Goal: Information Seeking & Learning: Learn about a topic

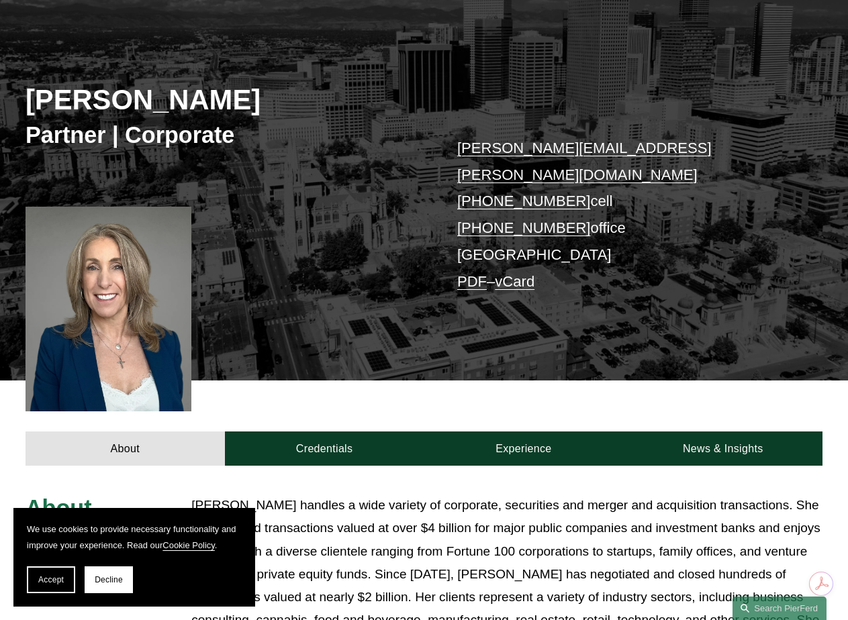
scroll to position [269, 0]
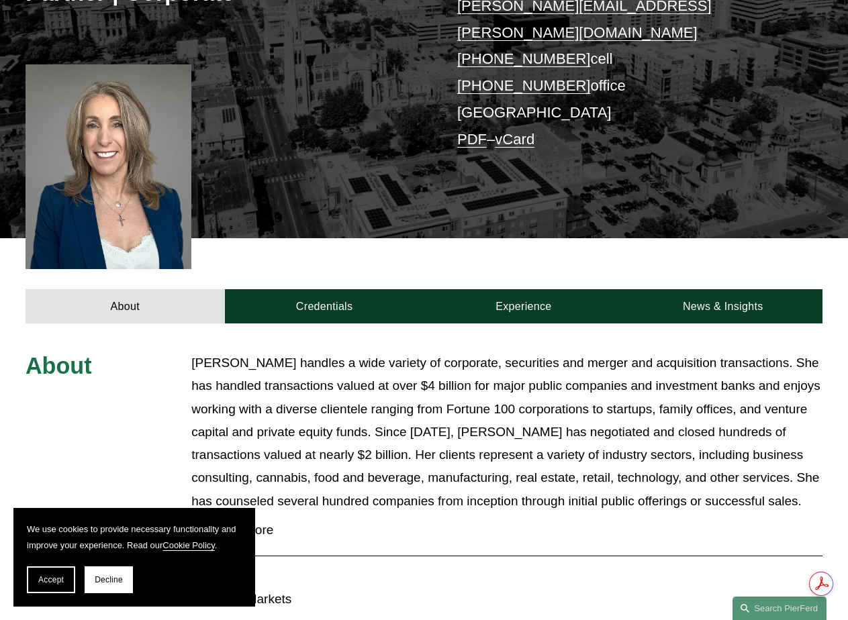
click at [554, 352] on p "[PERSON_NAME] handles a wide variety of corporate, securities and merger and ac…" at bounding box center [506, 432] width 631 height 161
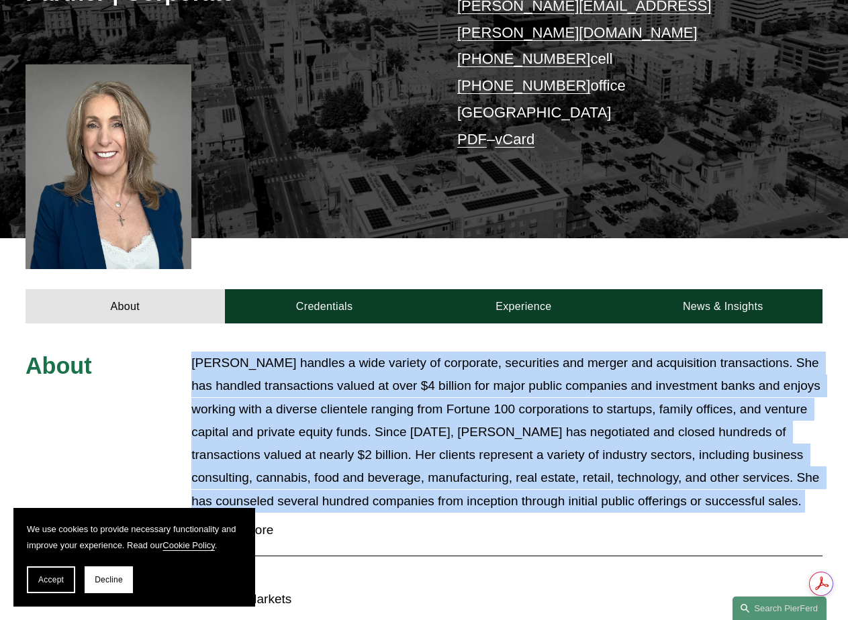
click at [554, 352] on p "[PERSON_NAME] handles a wide variety of corporate, securities and merger and ac…" at bounding box center [506, 432] width 631 height 161
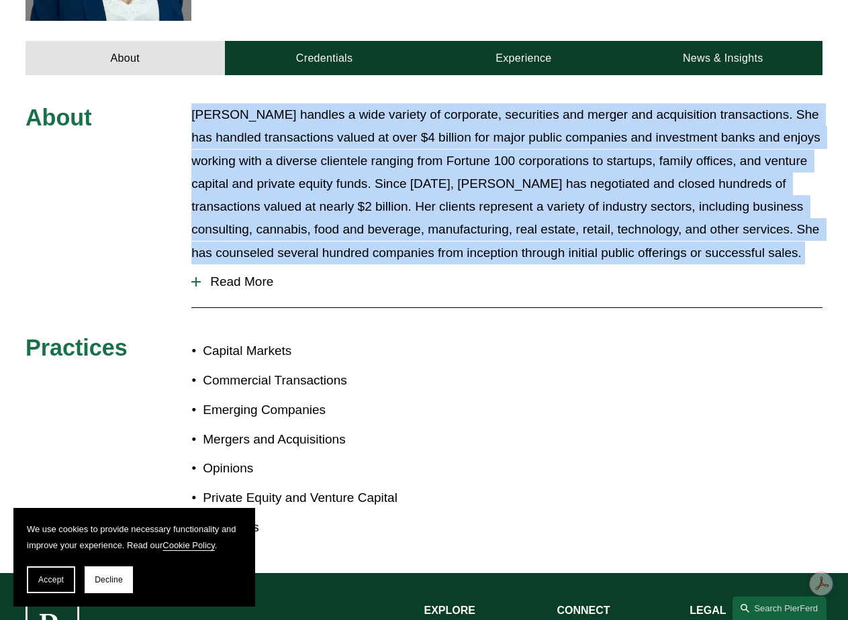
scroll to position [537, 0]
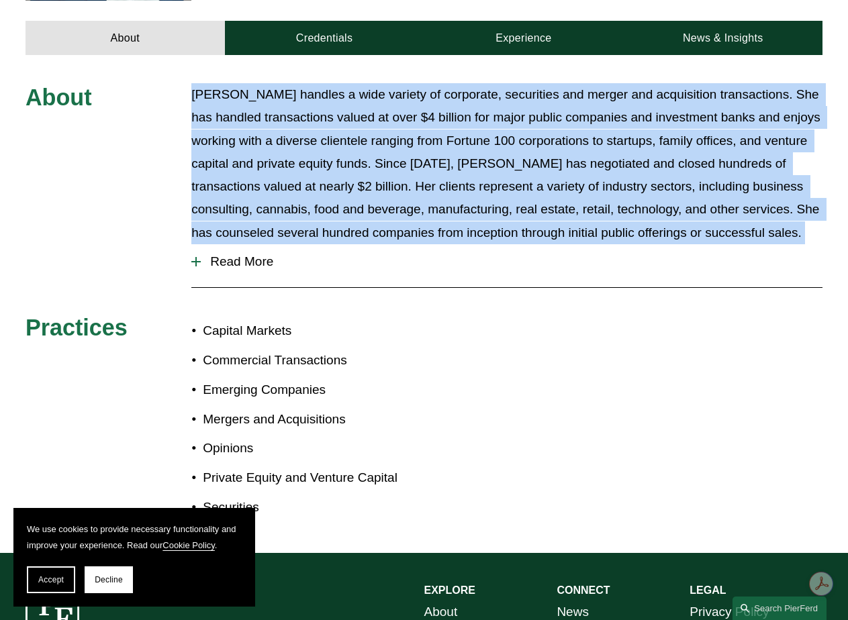
click at [200, 257] on div at bounding box center [195, 261] width 9 height 9
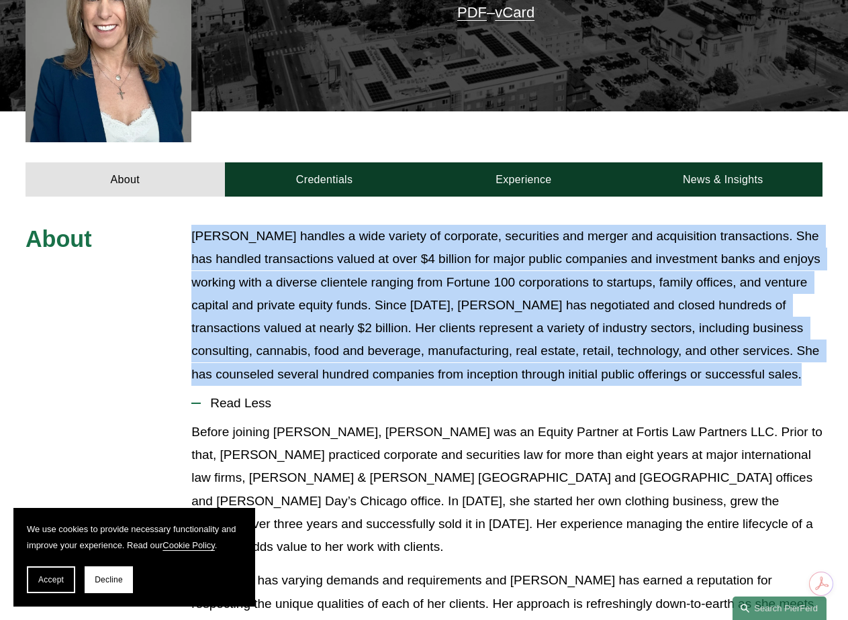
scroll to position [403, 0]
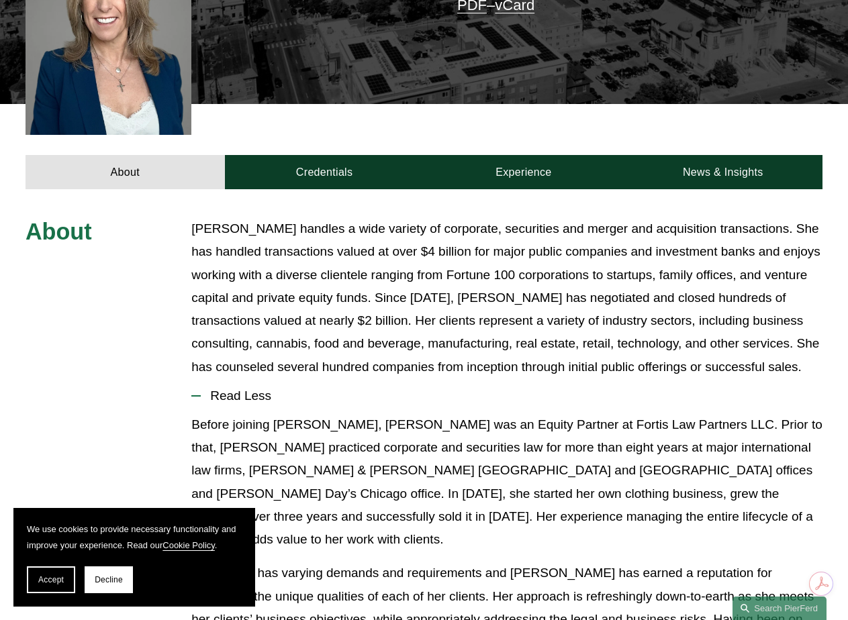
click at [400, 440] on p "Before joining Pierson Ferdinand, Julie was an Equity Partner at Fortis Law Par…" at bounding box center [506, 483] width 631 height 138
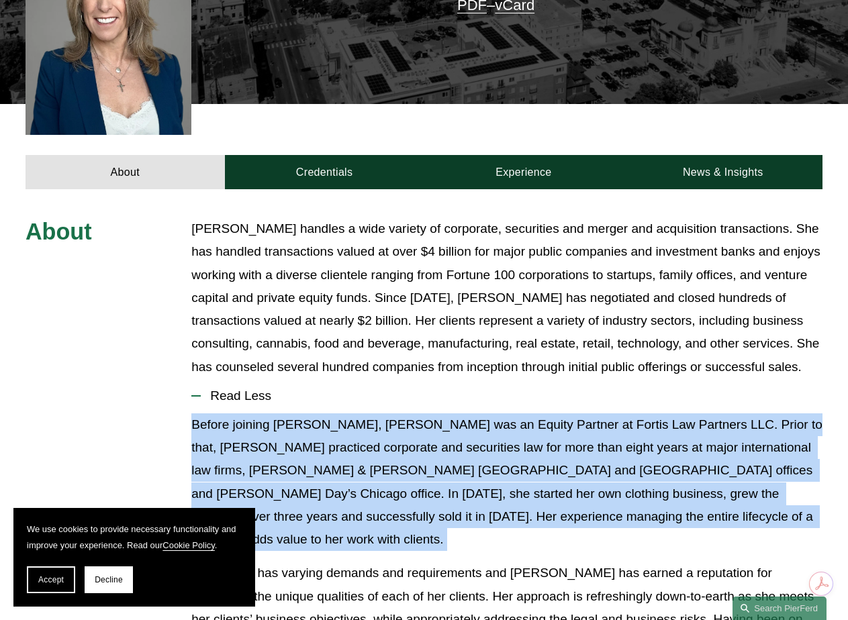
click at [400, 440] on p "Before joining Pierson Ferdinand, Julie was an Equity Partner at Fortis Law Par…" at bounding box center [506, 483] width 631 height 138
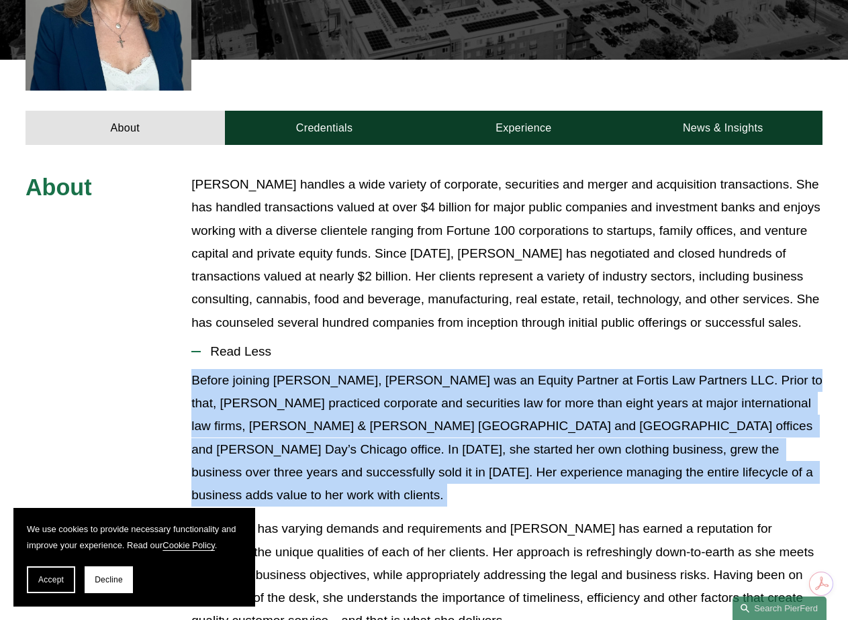
scroll to position [470, 0]
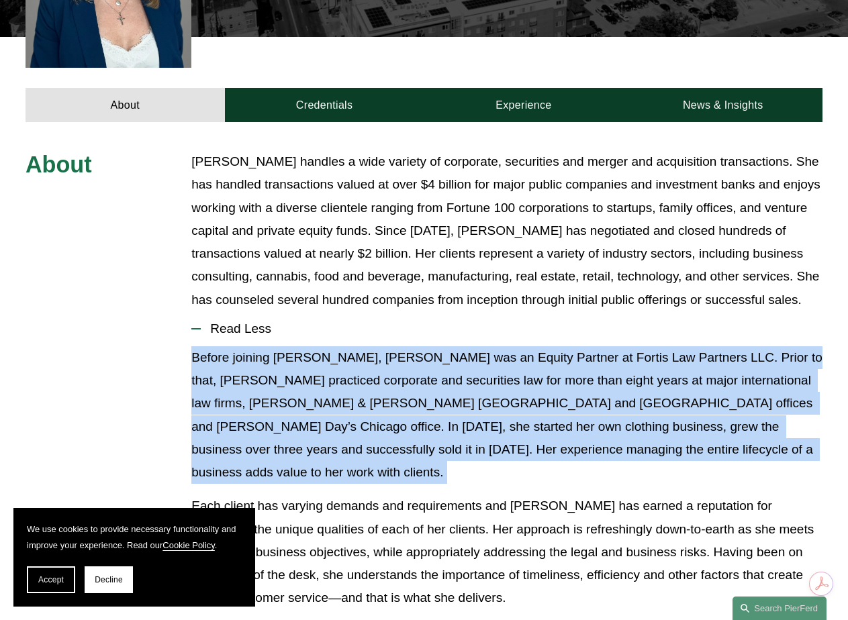
click at [406, 397] on p "Before joining Pierson Ferdinand, Julie was an Equity Partner at Fortis Law Par…" at bounding box center [506, 415] width 631 height 138
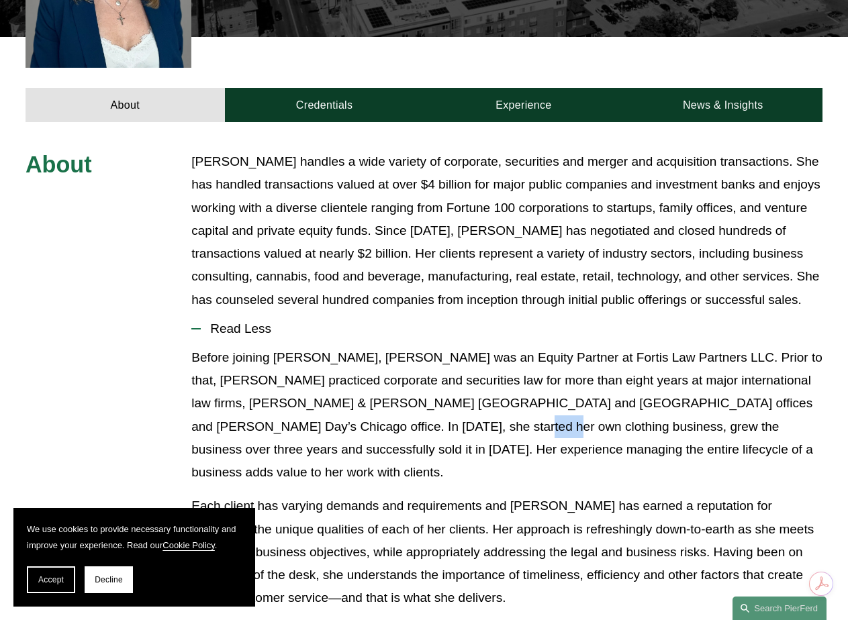
click at [406, 397] on p "Before joining Pierson Ferdinand, Julie was an Equity Partner at Fortis Law Par…" at bounding box center [506, 415] width 631 height 138
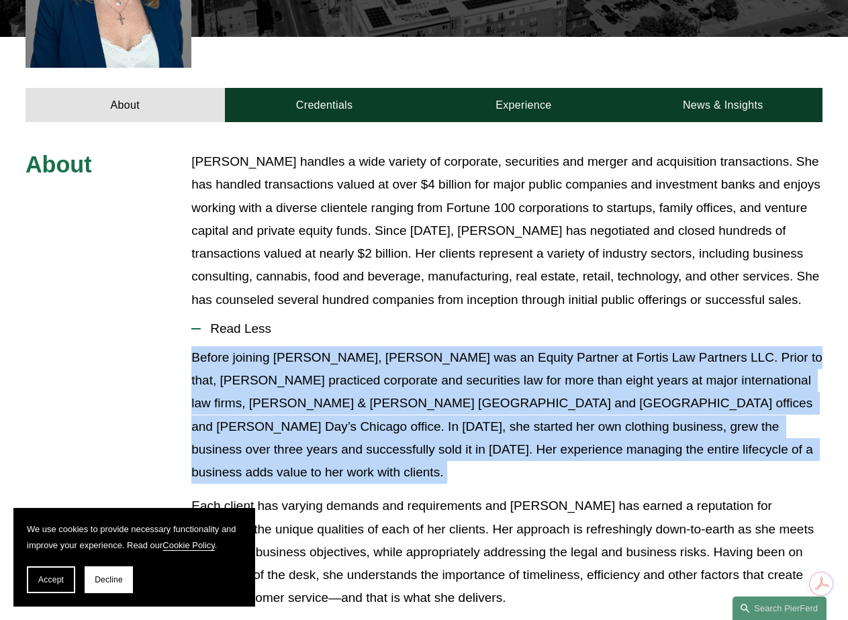
click at [406, 397] on p "Before joining Pierson Ferdinand, Julie was an Equity Partner at Fortis Law Par…" at bounding box center [506, 415] width 631 height 138
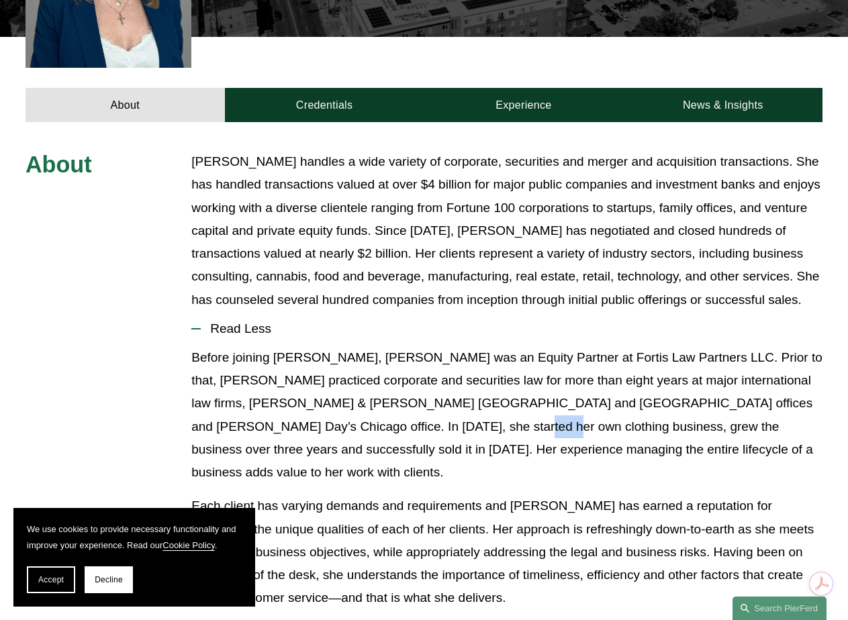
click at [406, 397] on p "Before joining Pierson Ferdinand, Julie was an Equity Partner at Fortis Law Par…" at bounding box center [506, 415] width 631 height 138
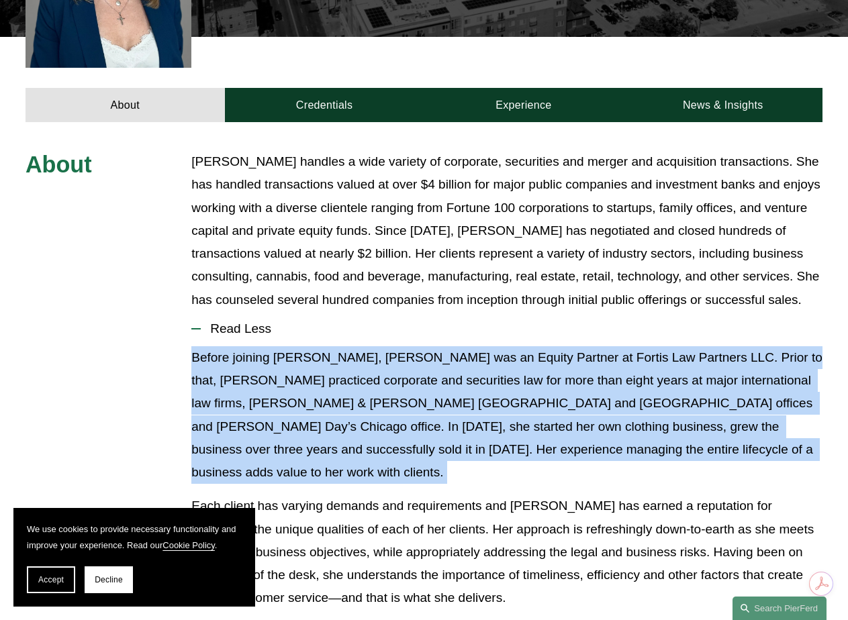
click at [406, 397] on p "Before joining Pierson Ferdinand, Julie was an Equity Partner at Fortis Law Par…" at bounding box center [506, 415] width 631 height 138
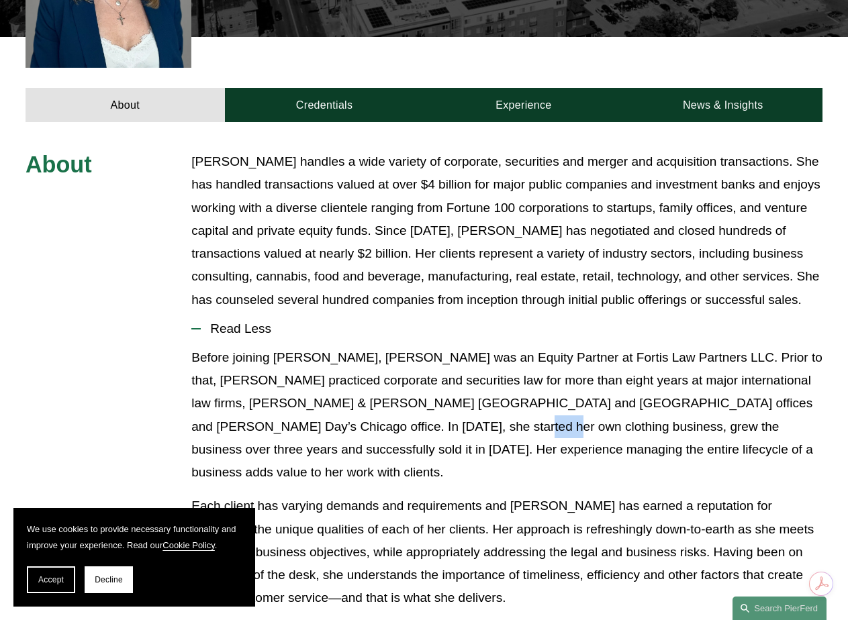
click at [406, 397] on p "Before joining Pierson Ferdinand, Julie was an Equity Partner at Fortis Law Par…" at bounding box center [506, 415] width 631 height 138
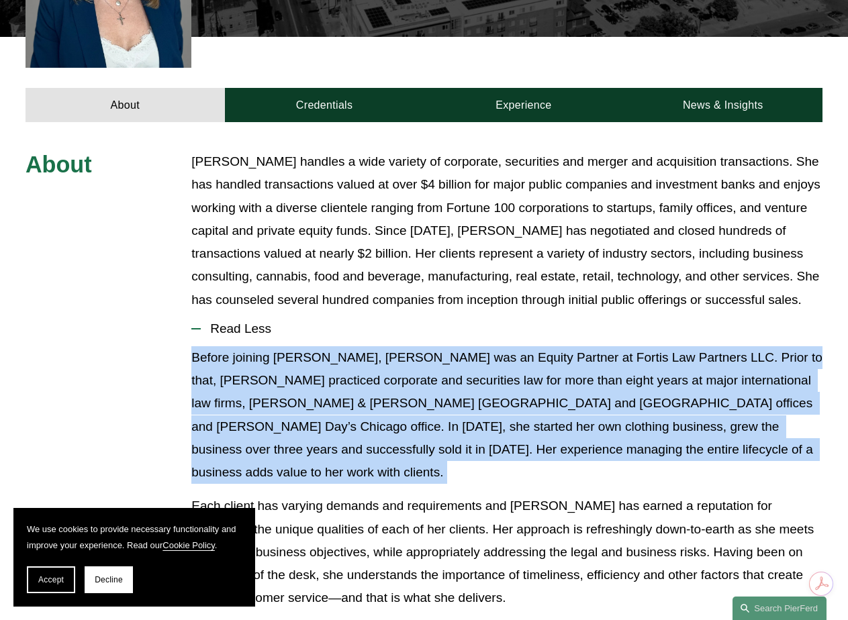
click at [406, 397] on p "Before joining Pierson Ferdinand, Julie was an Equity Partner at Fortis Law Par…" at bounding box center [506, 415] width 631 height 138
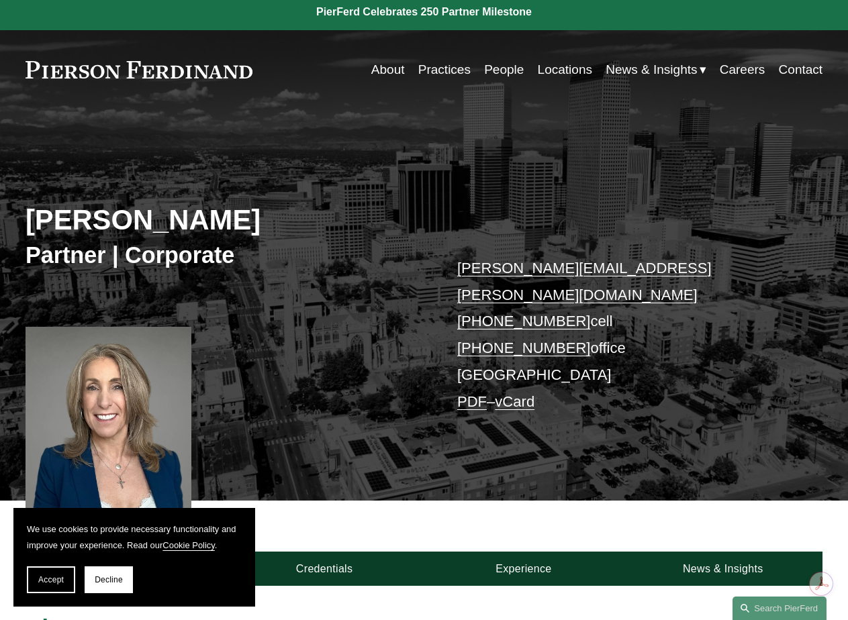
scroll to position [0, 0]
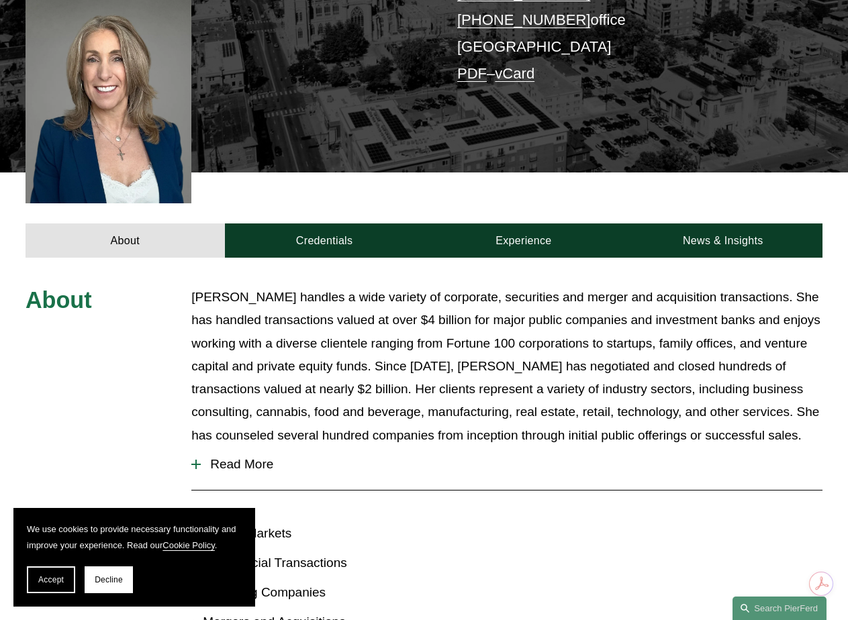
scroll to position [336, 0]
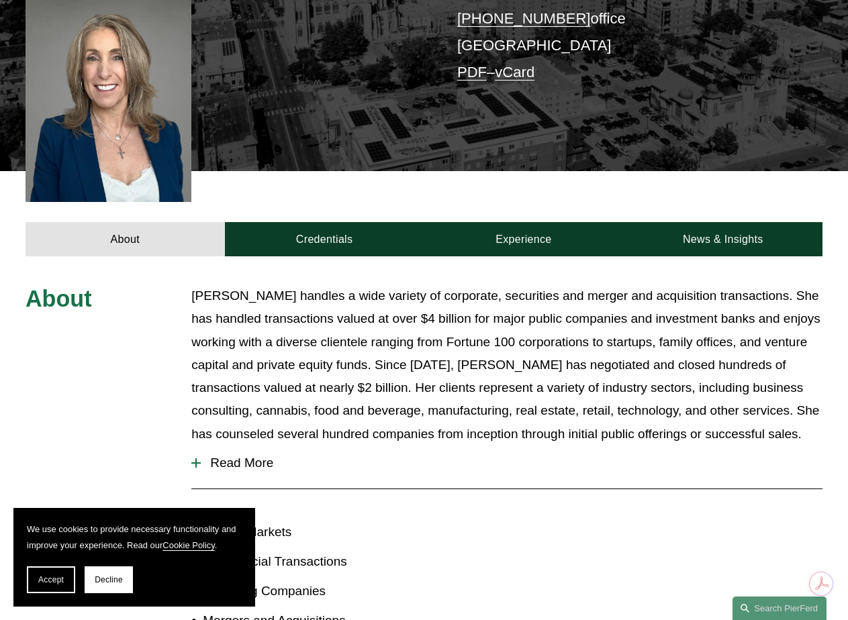
click at [358, 291] on p "Julie Herzog handles a wide variety of corporate, securities and merger and acq…" at bounding box center [506, 365] width 631 height 161
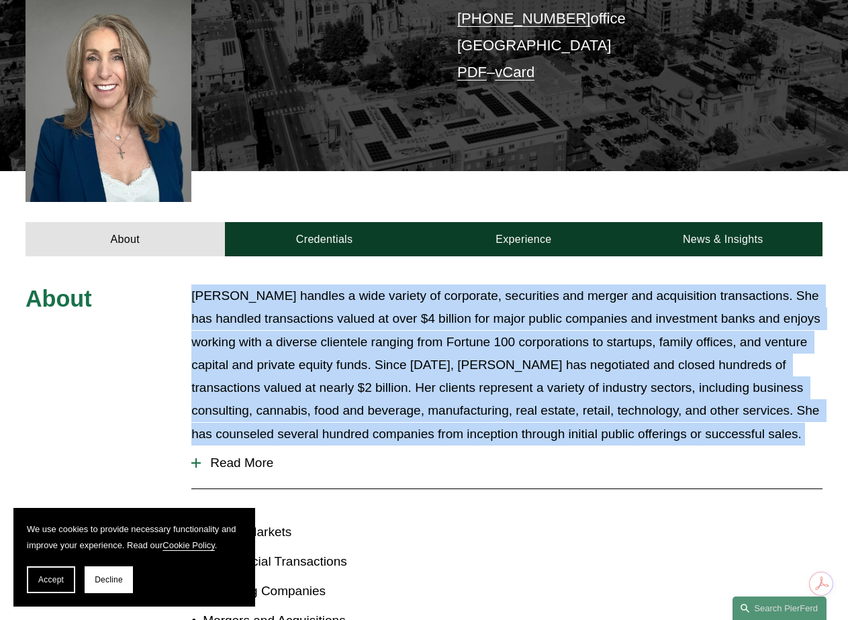
click at [358, 291] on p "Julie Herzog handles a wide variety of corporate, securities and merger and acq…" at bounding box center [506, 365] width 631 height 161
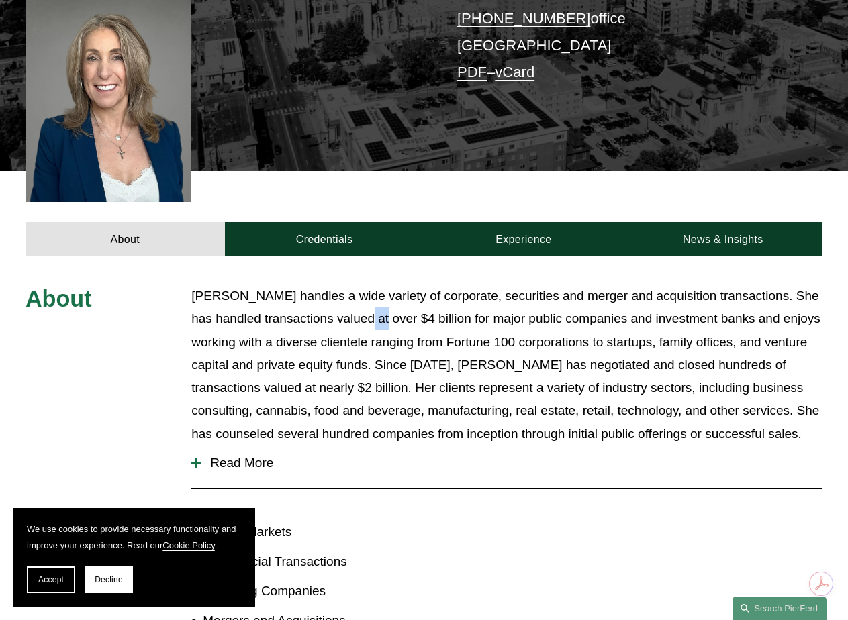
click at [358, 291] on p "Julie Herzog handles a wide variety of corporate, securities and merger and acq…" at bounding box center [506, 365] width 631 height 161
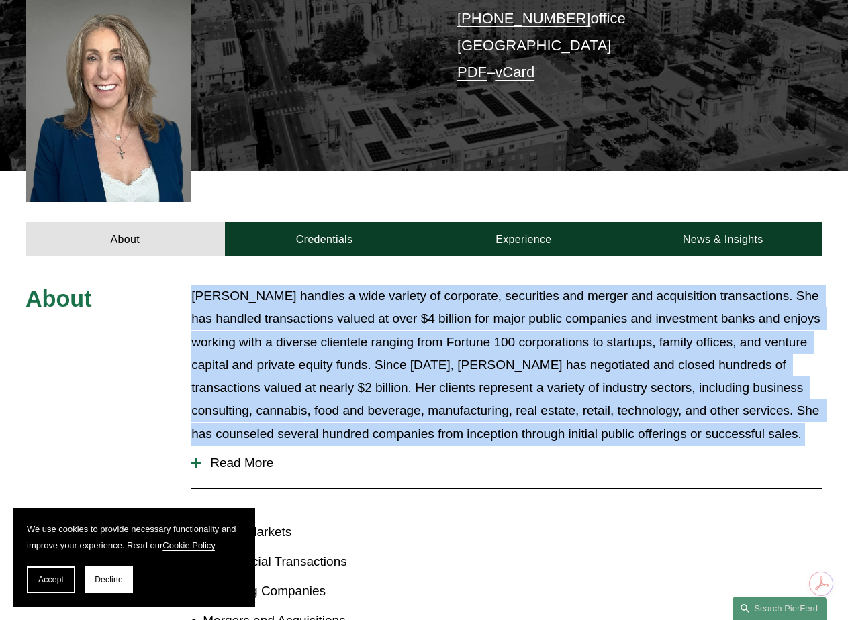
click at [358, 291] on p "Julie Herzog handles a wide variety of corporate, securities and merger and acq…" at bounding box center [506, 365] width 631 height 161
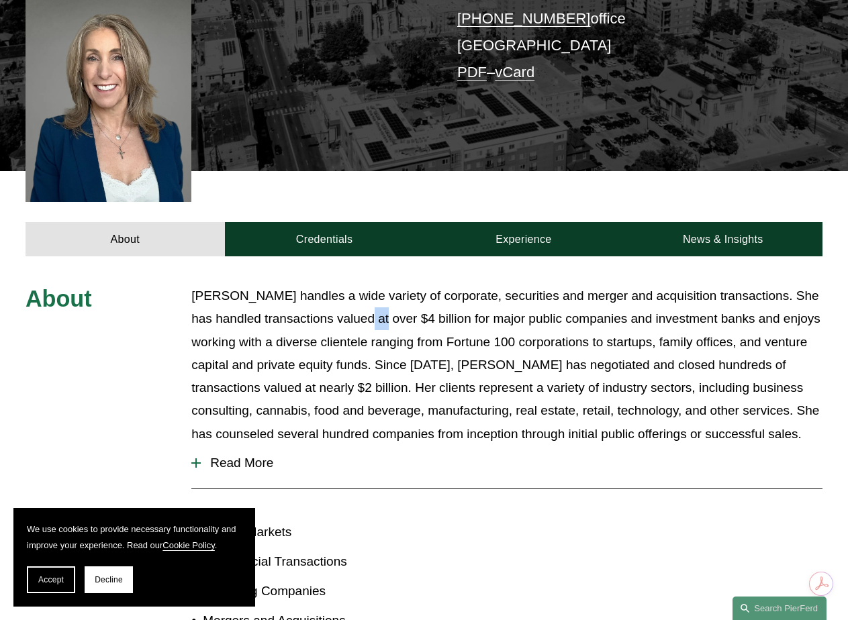
click at [358, 291] on p "Julie Herzog handles a wide variety of corporate, securities and merger and acq…" at bounding box center [506, 365] width 631 height 161
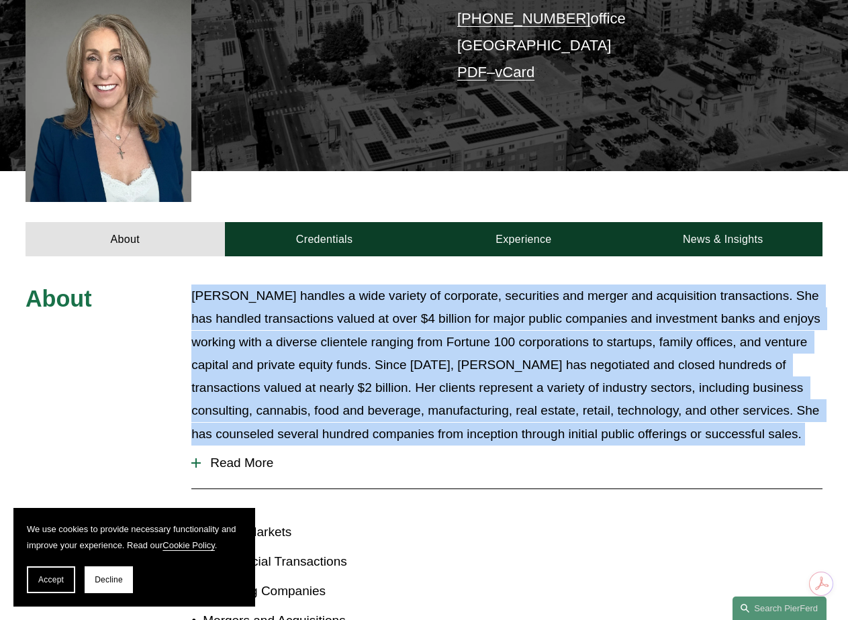
click at [358, 291] on p "Julie Herzog handles a wide variety of corporate, securities and merger and acq…" at bounding box center [506, 365] width 631 height 161
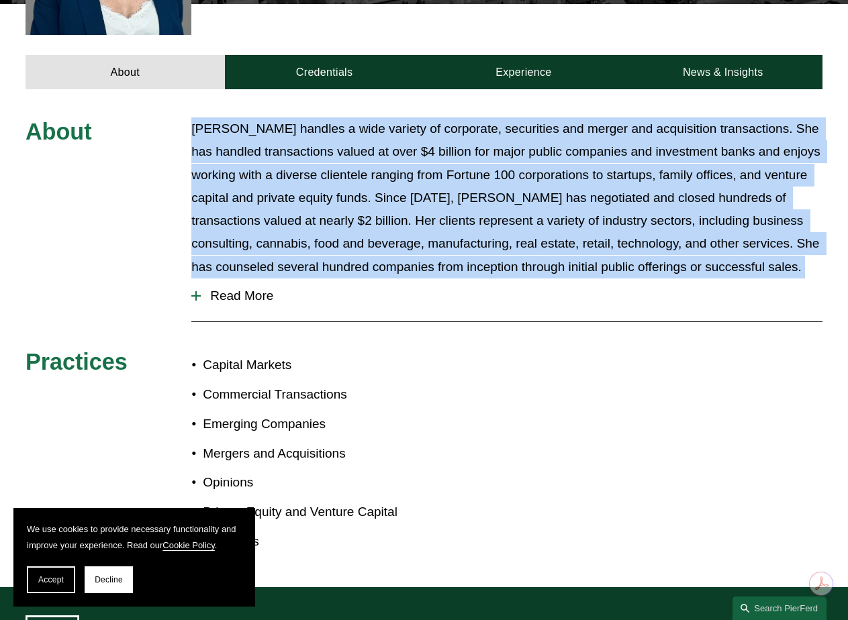
scroll to position [537, 0]
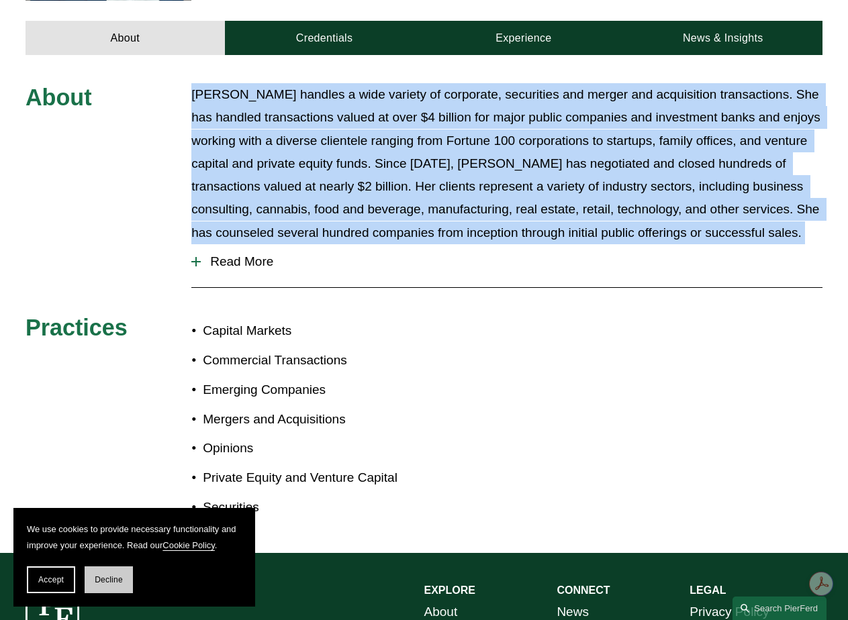
click at [99, 585] on button "Decline" at bounding box center [109, 580] width 48 height 27
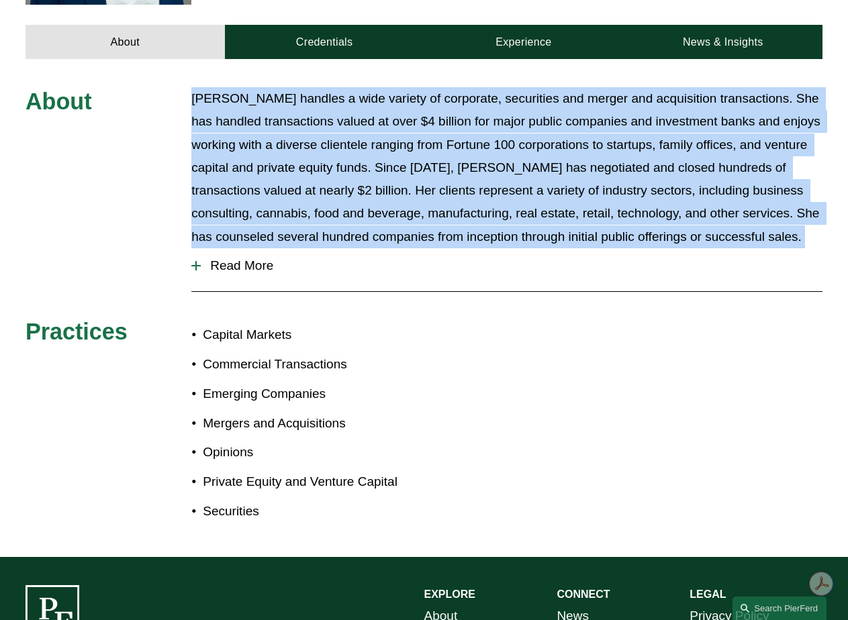
scroll to position [0, 0]
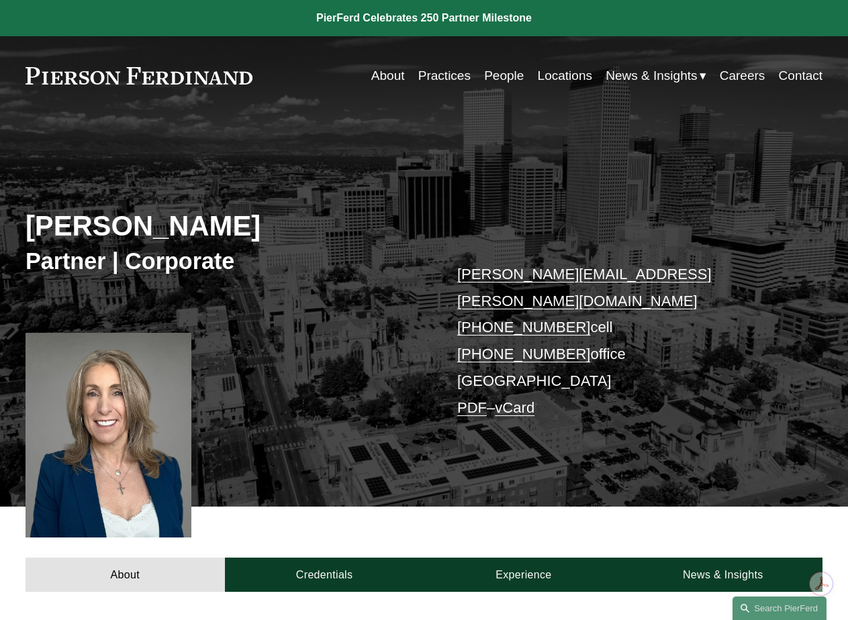
click at [484, 73] on link "People" at bounding box center [504, 76] width 40 height 26
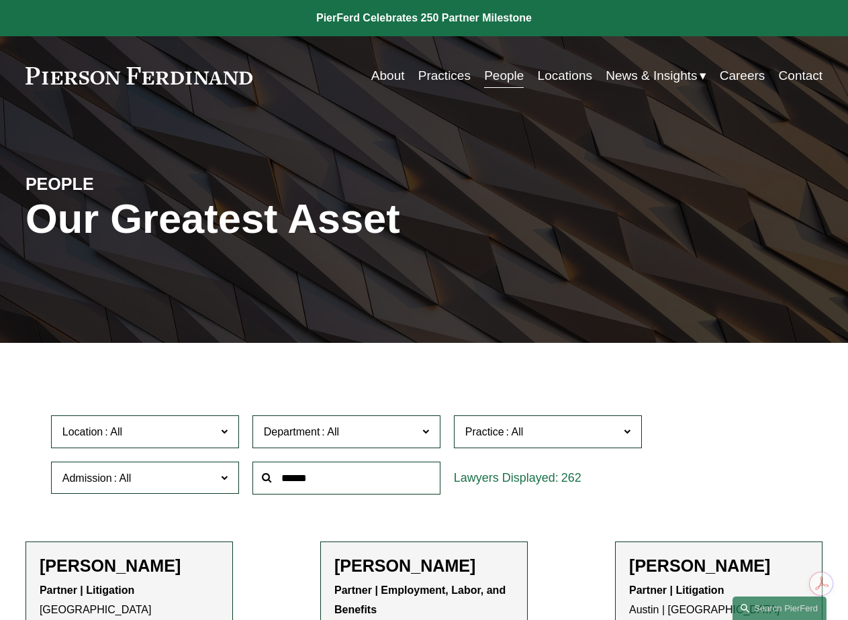
click at [155, 437] on span "Location" at bounding box center [139, 432] width 154 height 18
click at [0, 0] on link "[GEOGRAPHIC_DATA]" at bounding box center [0, 0] width 0 height 0
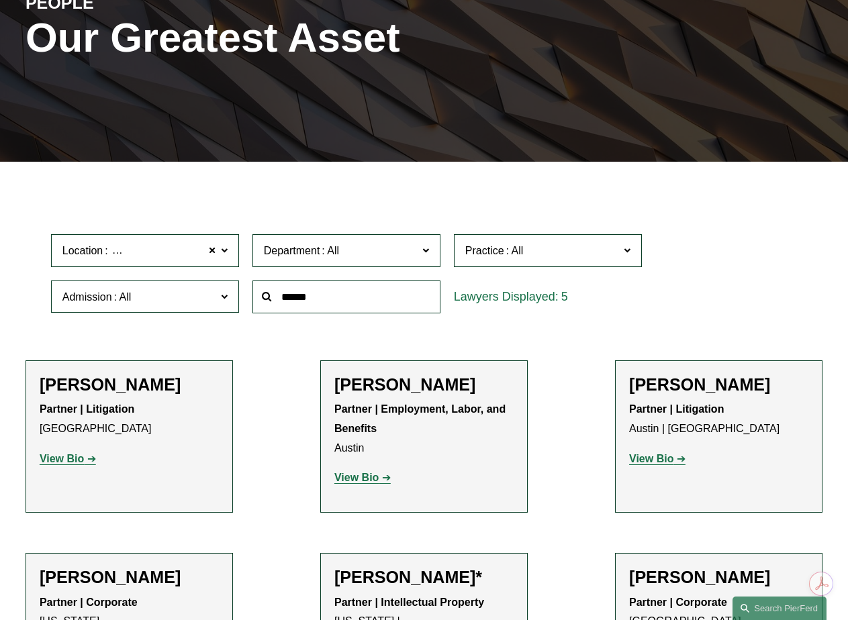
click at [540, 313] on div "Location Denver Denver All Atlanta Austin Bellevue Boston Charlotte Chicago Cin…" at bounding box center [424, 274] width 760 height 92
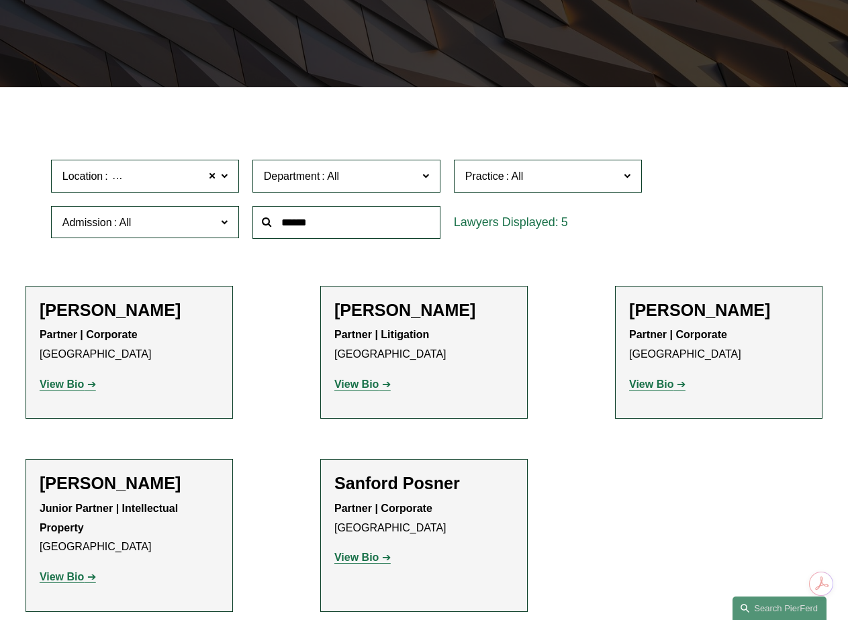
scroll to position [271, 0]
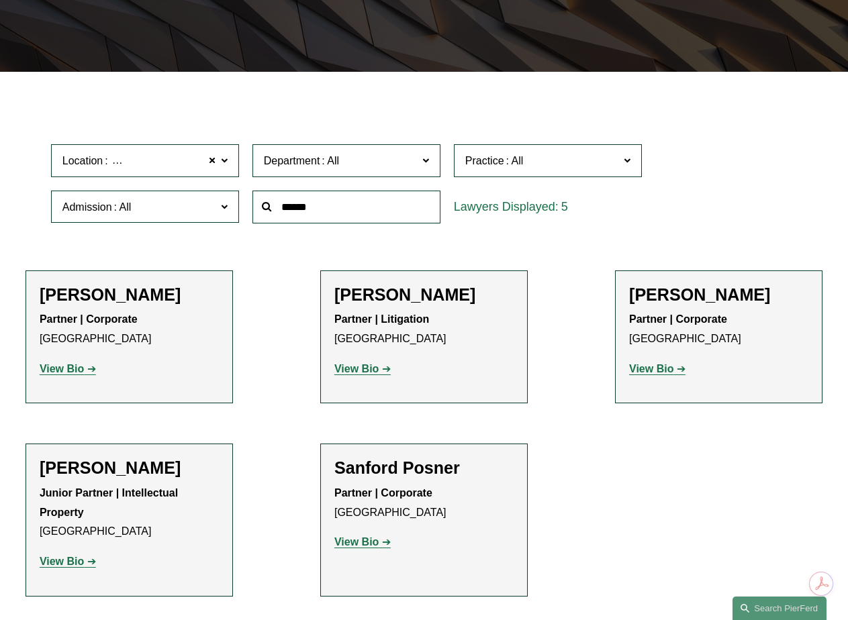
click at [340, 492] on strong "Partner | Corporate" at bounding box center [383, 492] width 98 height 11
drag, startPoint x: 340, startPoint y: 492, endPoint x: 352, endPoint y: 507, distance: 19.2
click at [352, 507] on p "Partner | Corporate Denver" at bounding box center [423, 503] width 179 height 39
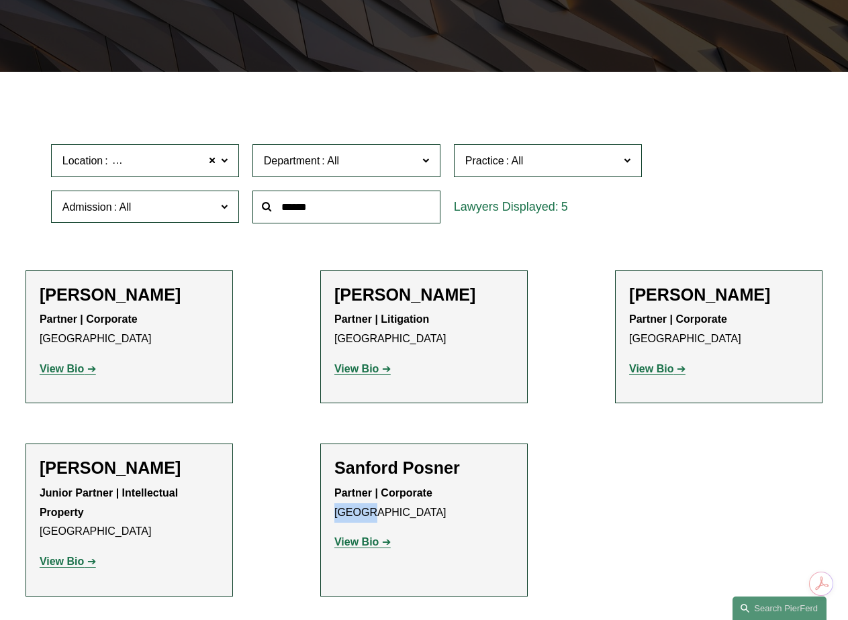
click at [352, 507] on p "Partner | Corporate Denver" at bounding box center [423, 503] width 179 height 39
drag, startPoint x: 352, startPoint y: 507, endPoint x: 342, endPoint y: 474, distance: 34.9
click at [342, 474] on div "Sanford Posner Partner | Corporate Denver View Bio Location: Denver; Department…" at bounding box center [423, 510] width 179 height 105
click at [342, 474] on h2 "Sanford Posner" at bounding box center [423, 468] width 179 height 20
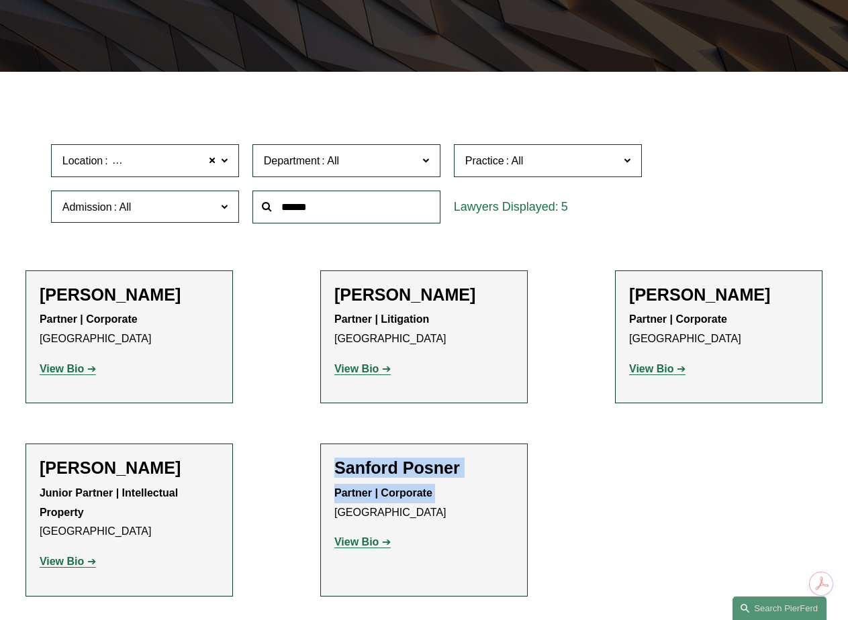
drag, startPoint x: 342, startPoint y: 474, endPoint x: 347, endPoint y: 501, distance: 27.9
click at [350, 501] on div "Sanford Posner Partner | Corporate Denver View Bio Location: Denver; Department…" at bounding box center [423, 510] width 179 height 105
click at [187, 493] on p "Junior Partner | Intellectual Property Denver" at bounding box center [129, 513] width 179 height 58
click at [72, 564] on strong "View Bio" at bounding box center [62, 561] width 44 height 11
click at [85, 374] on link "View Bio" at bounding box center [68, 368] width 56 height 11
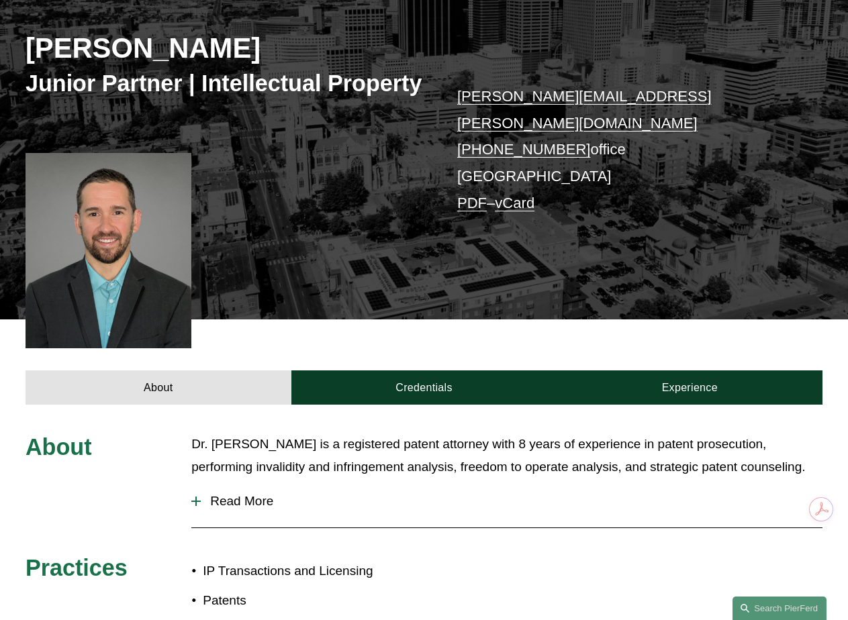
scroll to position [201, 0]
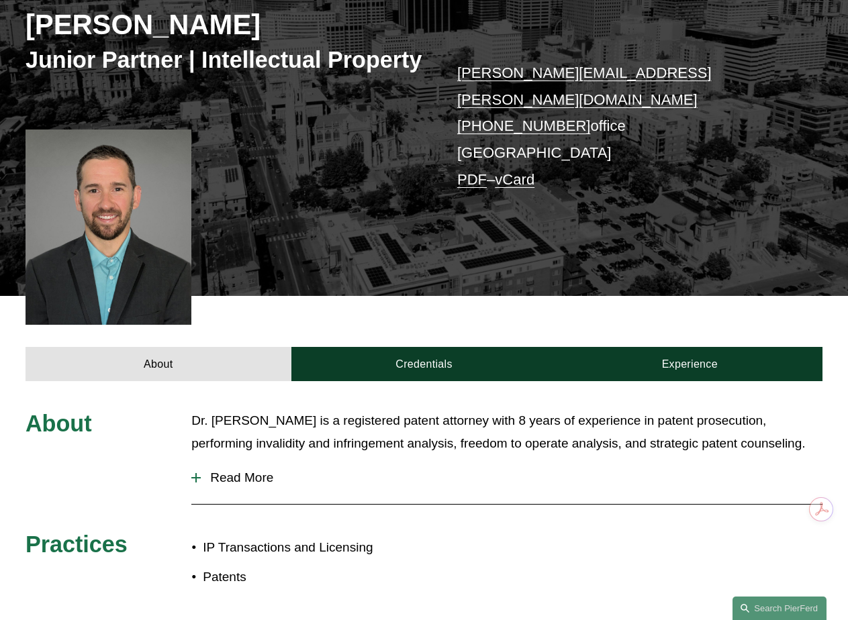
click at [285, 428] on p "Dr. Daniel Kennedy is a registered patent attorney with 8 years of experience i…" at bounding box center [506, 432] width 631 height 46
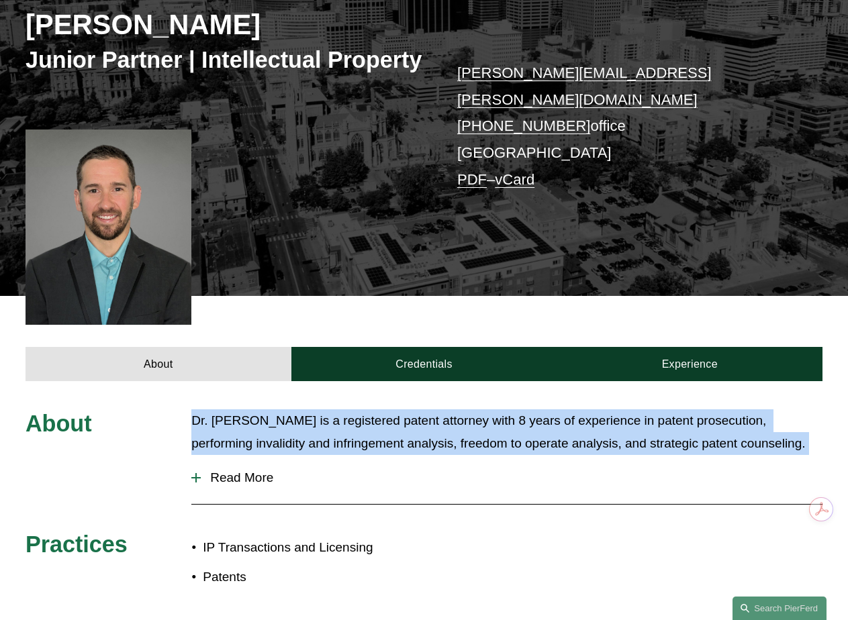
click at [285, 428] on p "Dr. Daniel Kennedy is a registered patent attorney with 8 years of experience i…" at bounding box center [506, 432] width 631 height 46
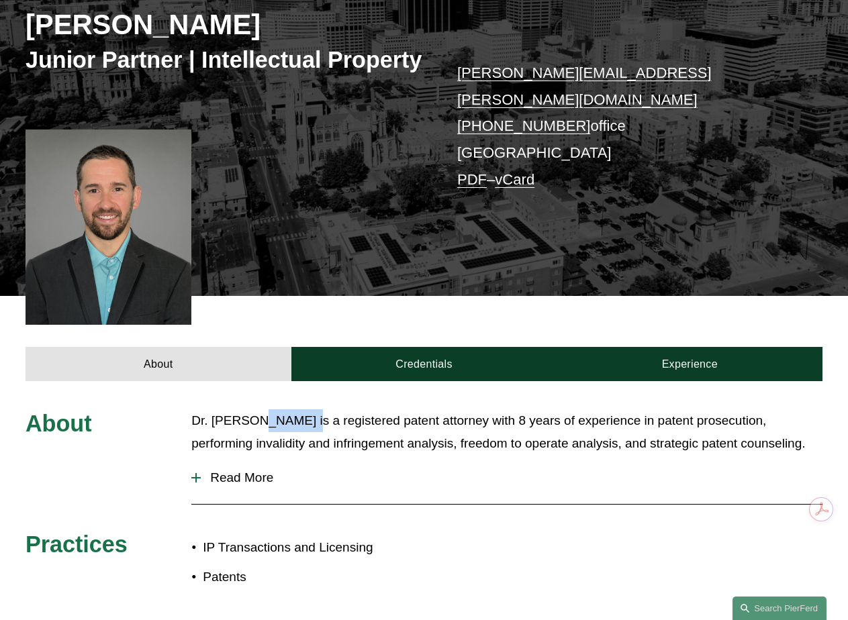
click at [285, 428] on p "Dr. Daniel Kennedy is a registered patent attorney with 8 years of experience i…" at bounding box center [506, 432] width 631 height 46
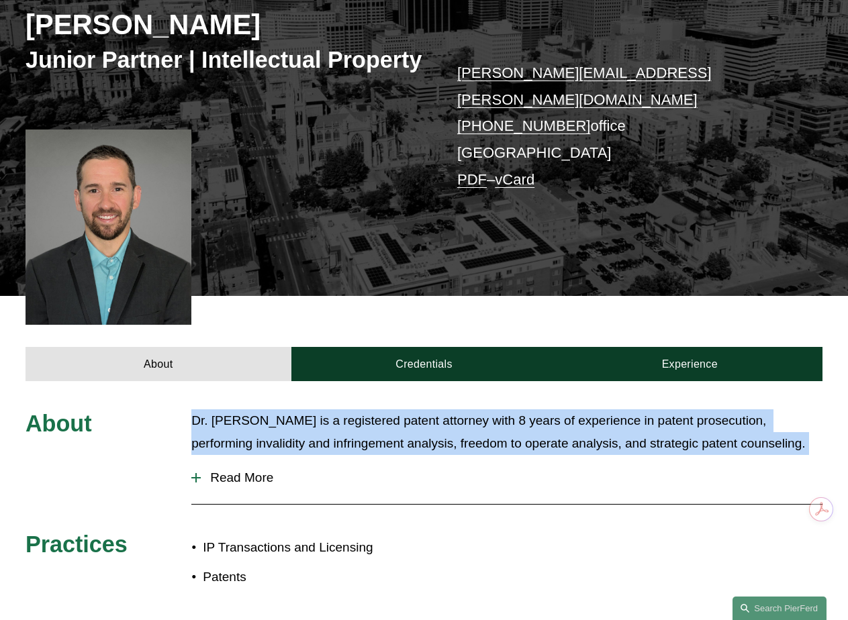
drag, startPoint x: 285, startPoint y: 428, endPoint x: 301, endPoint y: 441, distance: 21.1
click at [301, 441] on p "Dr. Daniel Kennedy is a registered patent attorney with 8 years of experience i…" at bounding box center [506, 432] width 631 height 46
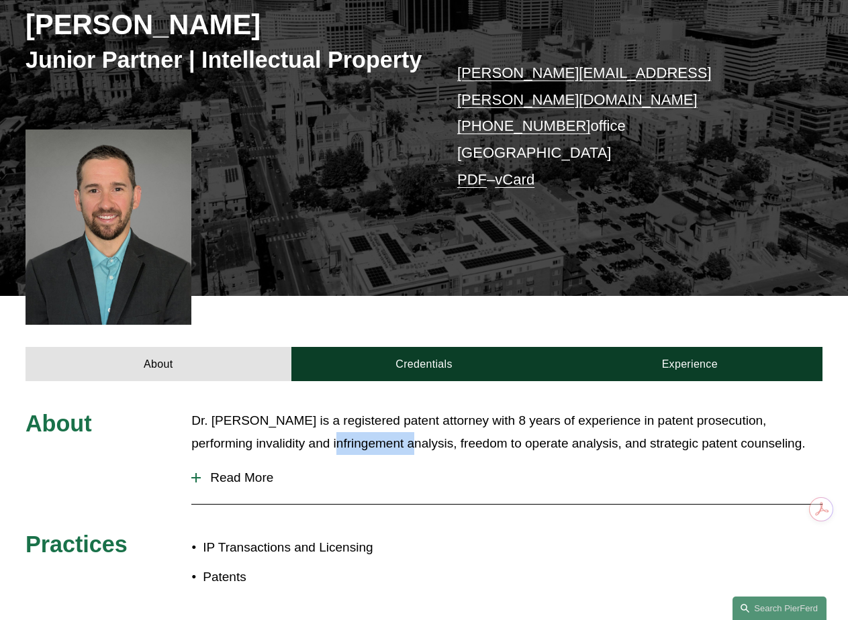
click at [301, 441] on p "Dr. Daniel Kennedy is a registered patent attorney with 8 years of experience i…" at bounding box center [506, 432] width 631 height 46
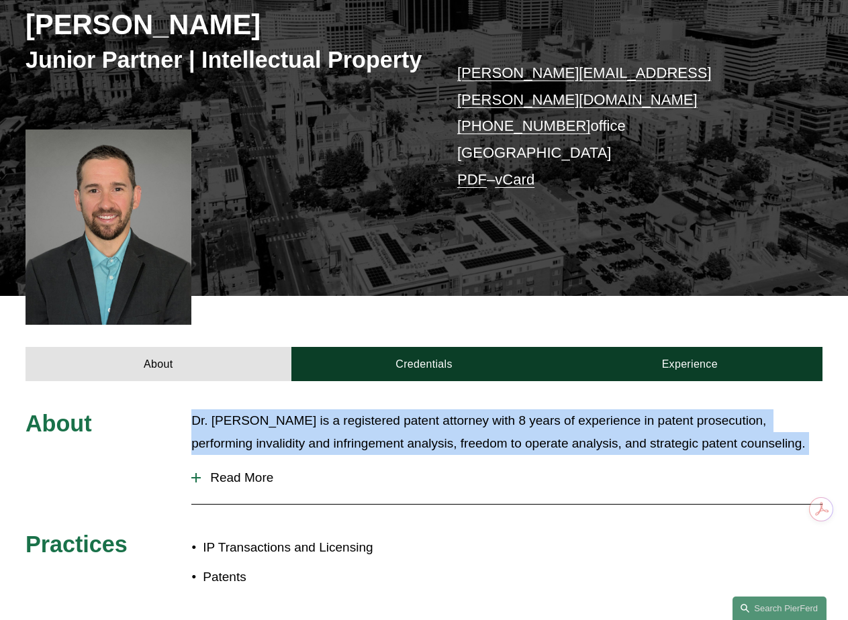
click at [301, 441] on p "Dr. Daniel Kennedy is a registered patent attorney with 8 years of experience i…" at bounding box center [506, 432] width 631 height 46
click at [197, 479] on div at bounding box center [195, 477] width 9 height 9
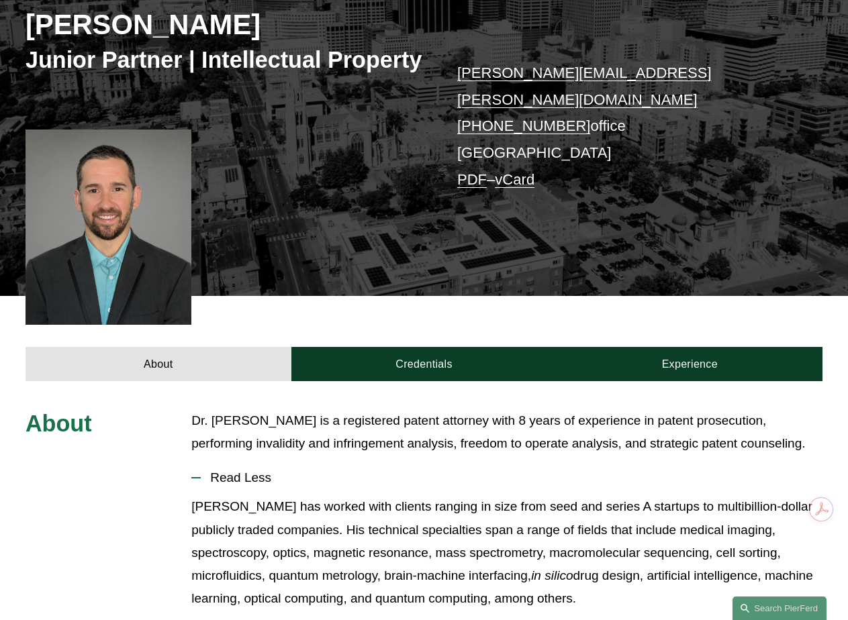
click at [262, 503] on p "Daniel has worked with clients ranging in size from seed and series A startups …" at bounding box center [506, 552] width 631 height 115
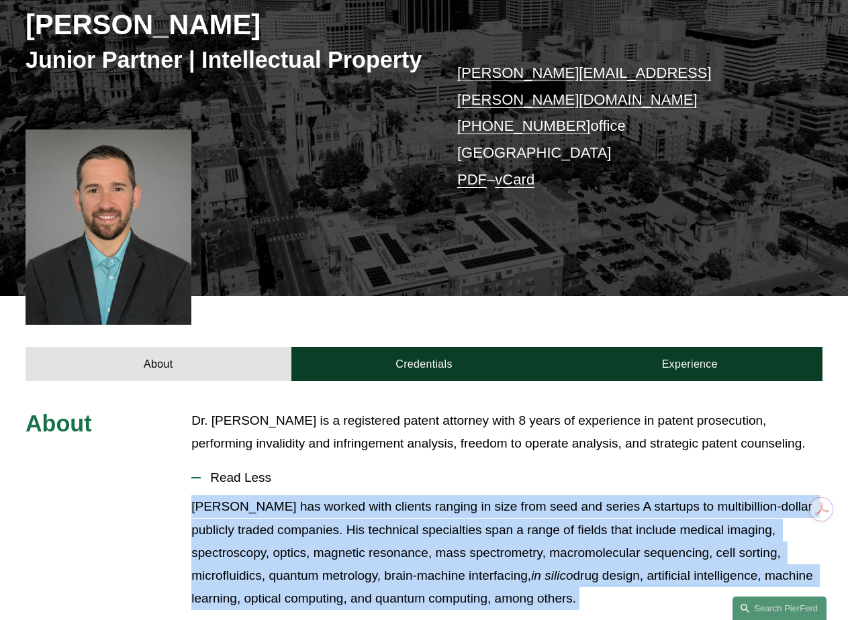
click at [262, 503] on p "Daniel has worked with clients ranging in size from seed and series A startups …" at bounding box center [506, 552] width 631 height 115
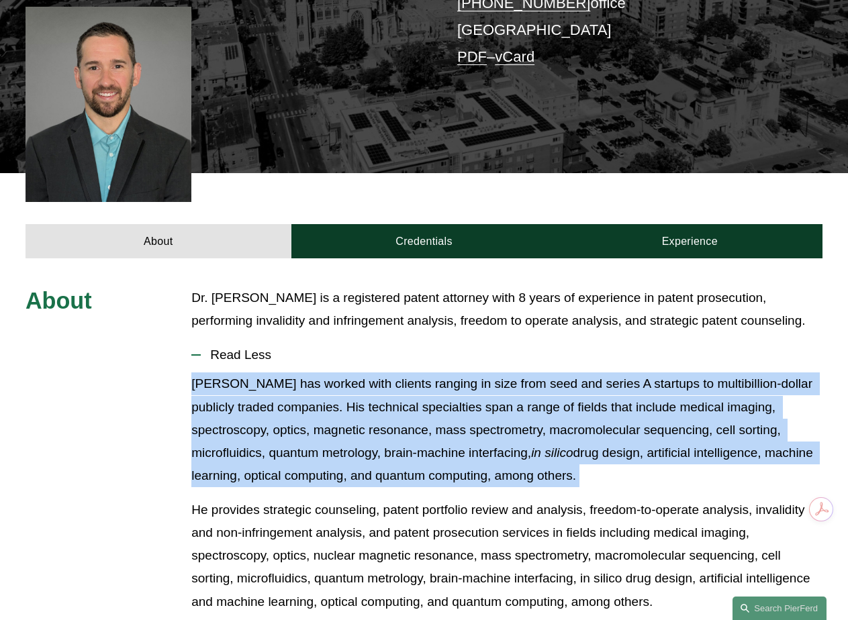
scroll to position [336, 0]
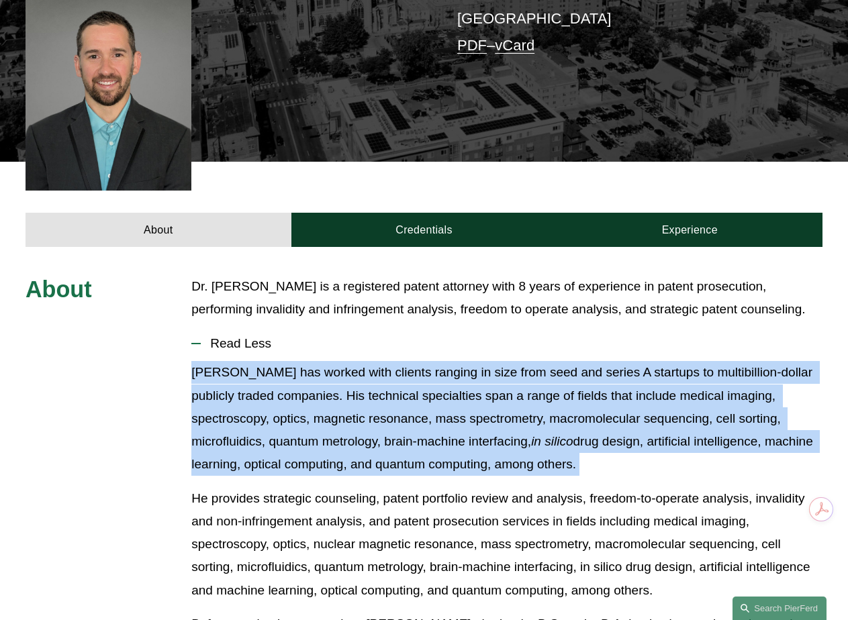
click at [282, 461] on p "Daniel has worked with clients ranging in size from seed and series A startups …" at bounding box center [506, 418] width 631 height 115
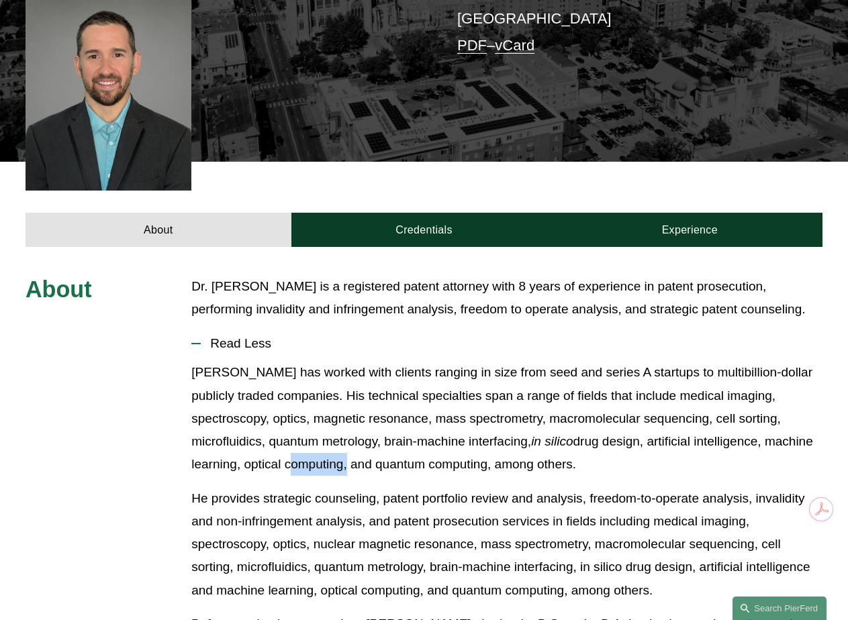
click at [282, 461] on p "Daniel has worked with clients ranging in size from seed and series A startups …" at bounding box center [506, 418] width 631 height 115
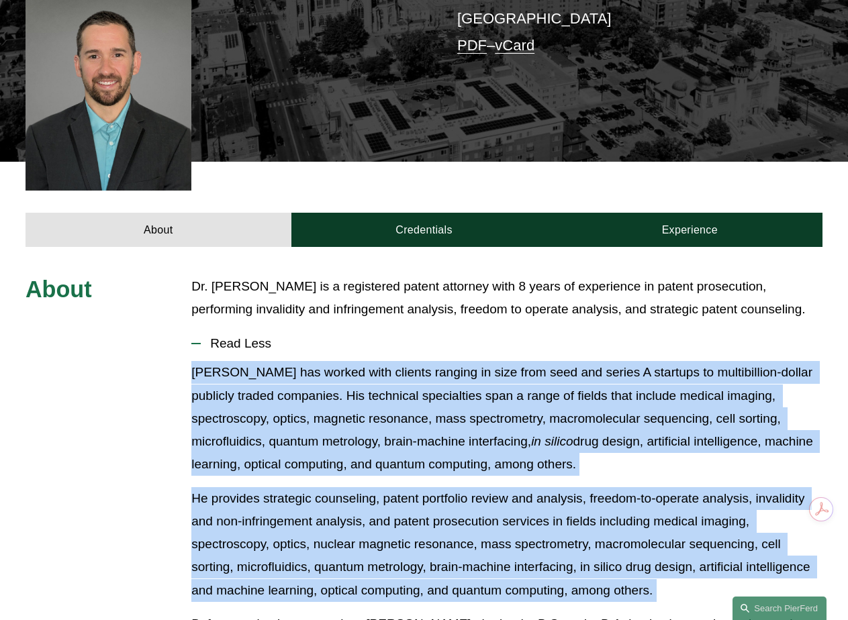
drag, startPoint x: 282, startPoint y: 461, endPoint x: 311, endPoint y: 526, distance: 71.5
click at [311, 526] on div "Daniel has worked with clients ranging in size from seed and series A startups …" at bounding box center [506, 584] width 631 height 446
click at [311, 525] on p "He provides strategic counseling, patent portfolio review and analysis, freedom…" at bounding box center [506, 544] width 631 height 115
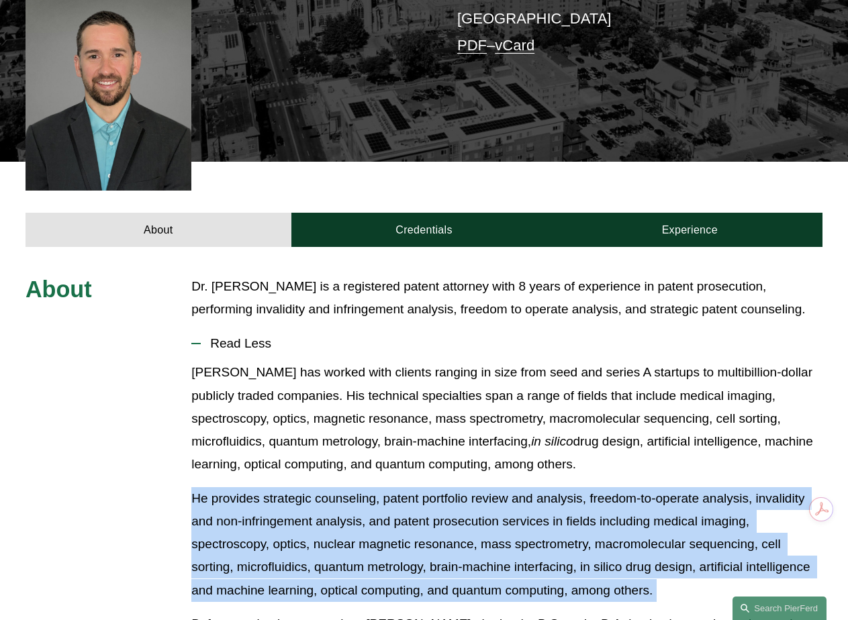
click at [311, 525] on p "He provides strategic counseling, patent portfolio review and analysis, freedom…" at bounding box center [506, 544] width 631 height 115
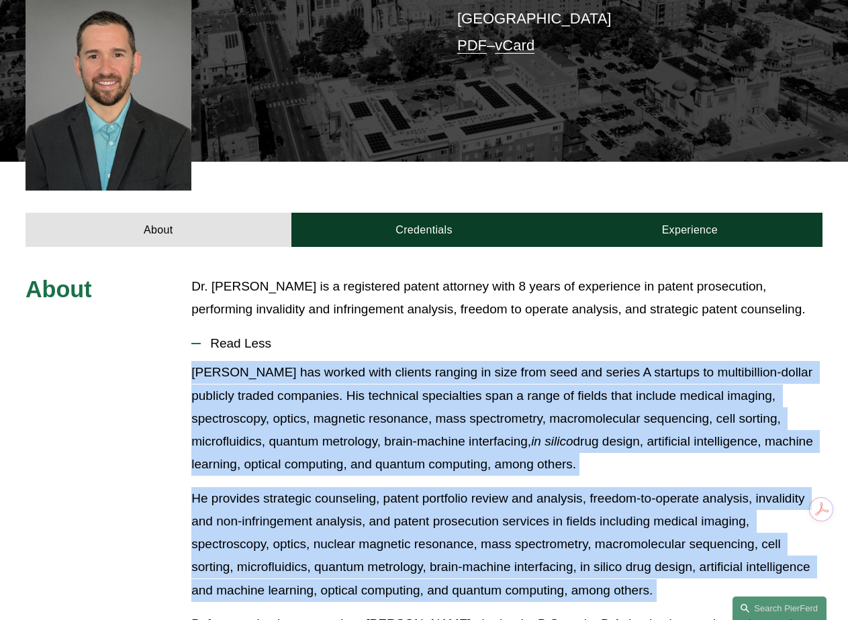
drag, startPoint x: 311, startPoint y: 525, endPoint x: 305, endPoint y: 449, distance: 76.1
click at [305, 449] on div "Daniel has worked with clients ranging in size from seed and series A startups …" at bounding box center [506, 584] width 631 height 446
click at [305, 449] on p "Daniel has worked with clients ranging in size from seed and series A startups …" at bounding box center [506, 418] width 631 height 115
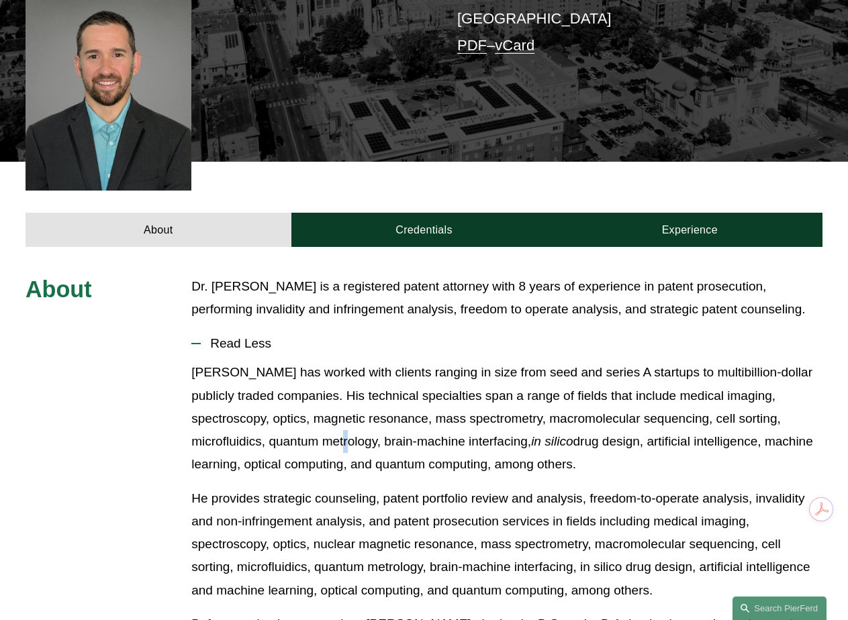
click at [305, 449] on p "Daniel has worked with clients ranging in size from seed and series A startups …" at bounding box center [506, 418] width 631 height 115
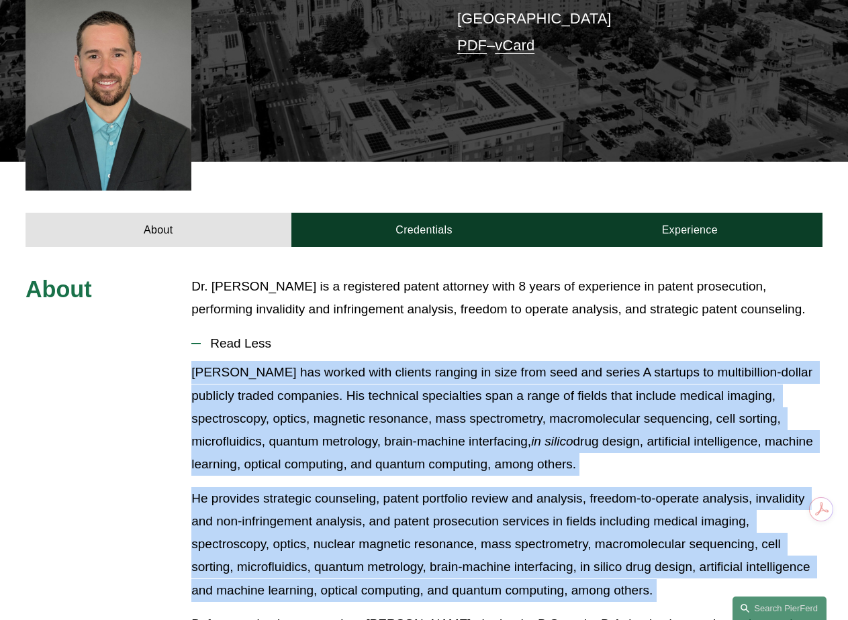
drag, startPoint x: 305, startPoint y: 449, endPoint x: 307, endPoint y: 497, distance: 47.7
click at [307, 497] on div "Daniel has worked with clients ranging in size from seed and series A startups …" at bounding box center [506, 584] width 631 height 446
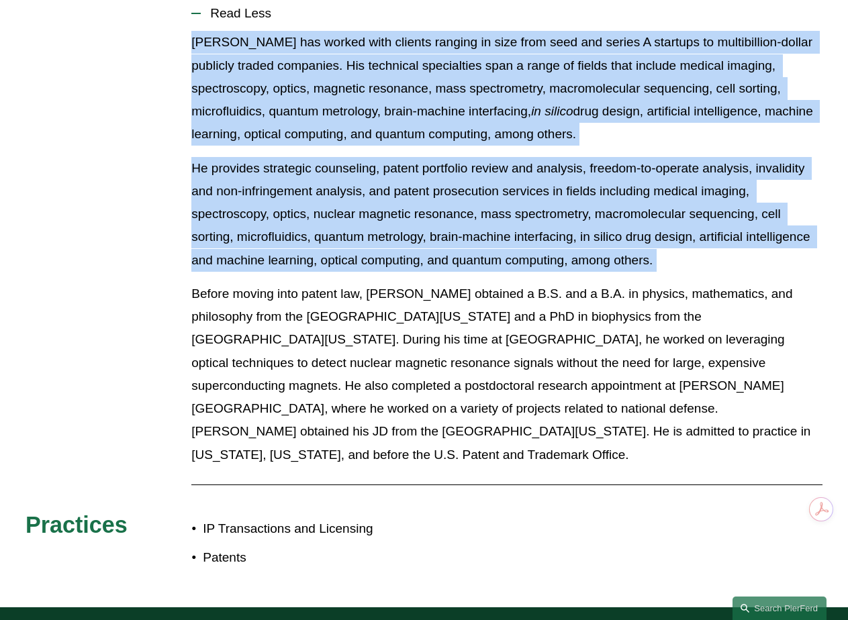
scroll to position [671, 0]
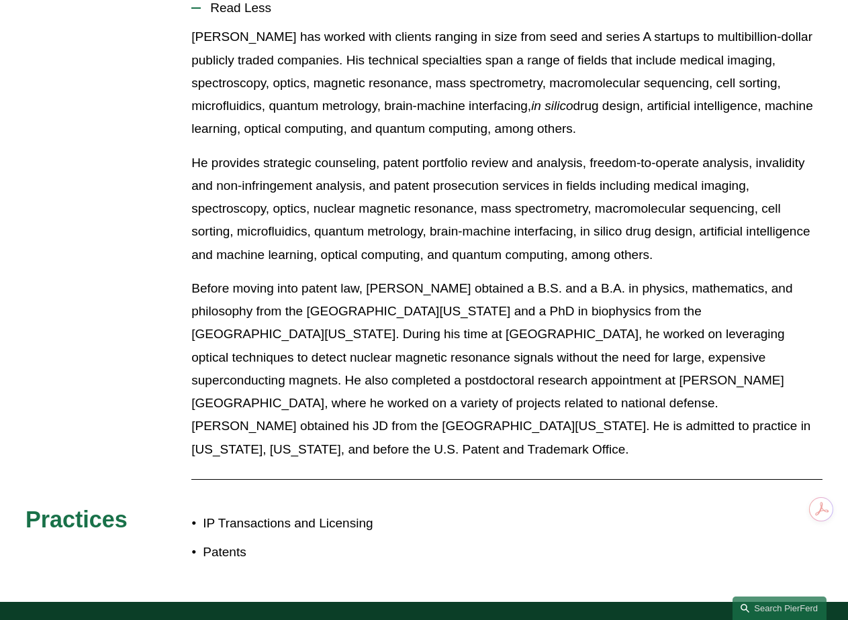
click at [300, 402] on p "Before moving into patent law, Daniel obtained a B.S. and a B.A. in physics, ma…" at bounding box center [506, 369] width 631 height 184
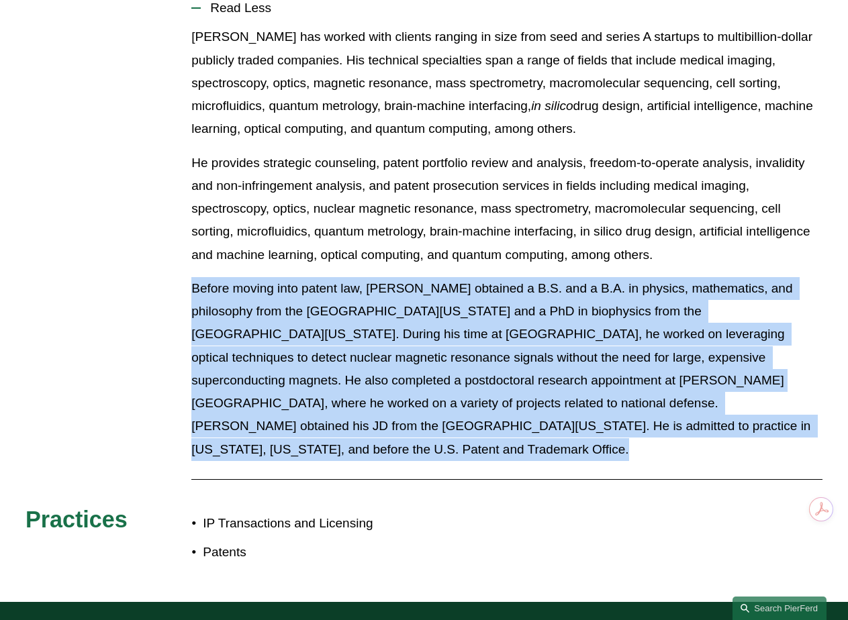
click at [300, 402] on p "Before moving into patent law, Daniel obtained a B.S. and a B.A. in physics, ma…" at bounding box center [506, 369] width 631 height 184
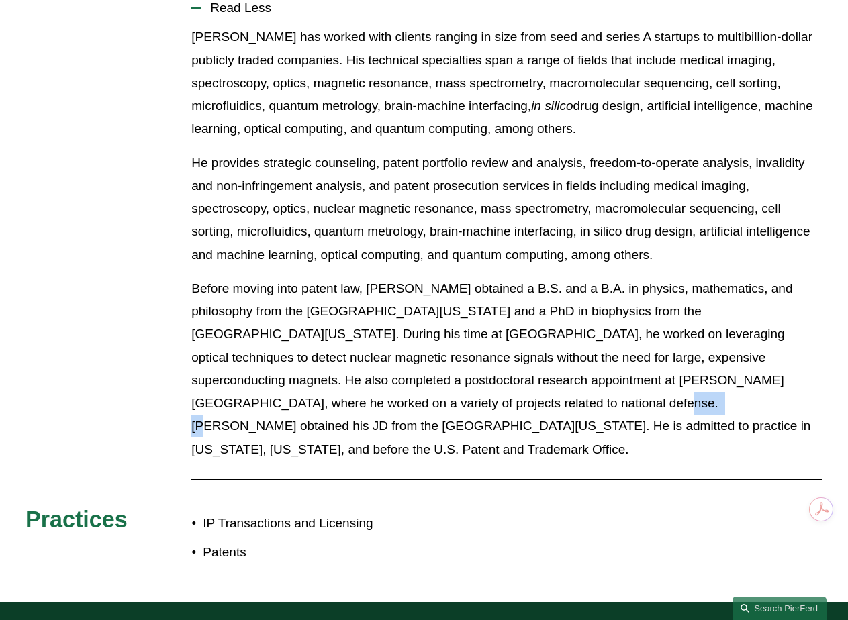
click at [300, 402] on p "Before moving into patent law, Daniel obtained a B.S. and a B.A. in physics, ma…" at bounding box center [506, 369] width 631 height 184
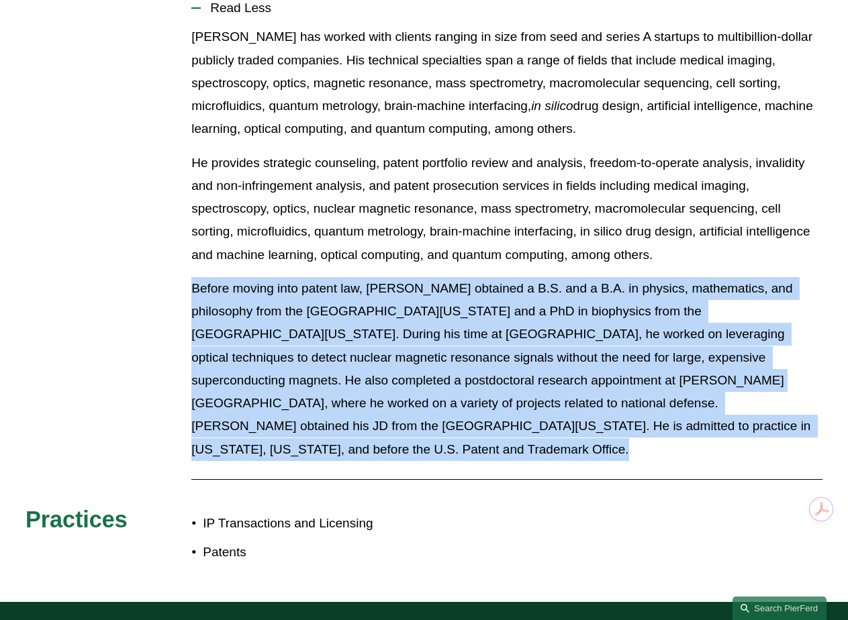
click at [300, 402] on p "Before moving into patent law, Daniel obtained a B.S. and a B.A. in physics, ma…" at bounding box center [506, 369] width 631 height 184
